Goal: Task Accomplishment & Management: Complete application form

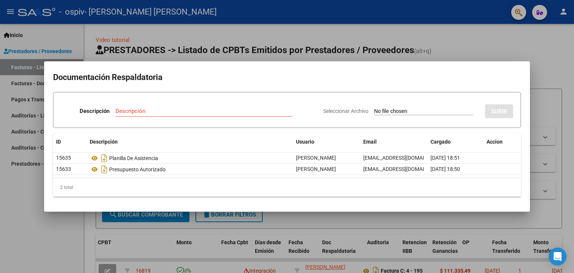
scroll to position [0, 263]
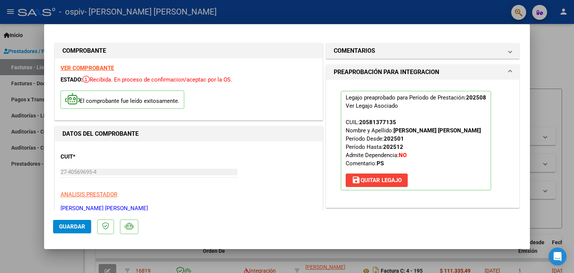
click at [545, 55] on div at bounding box center [287, 136] width 574 height 273
type input "$ 0,00"
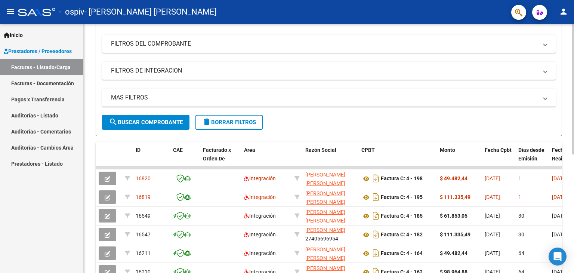
scroll to position [75, 0]
